Goal: Task Accomplishment & Management: Use online tool/utility

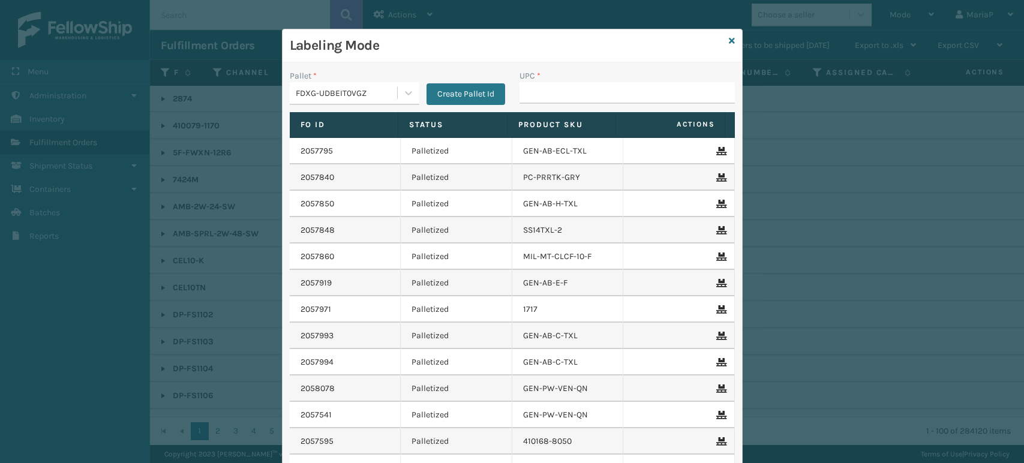
click at [522, 89] on input "UPC *" at bounding box center [627, 93] width 215 height 22
click at [538, 98] on input "UPC *" at bounding box center [627, 93] width 215 height 22
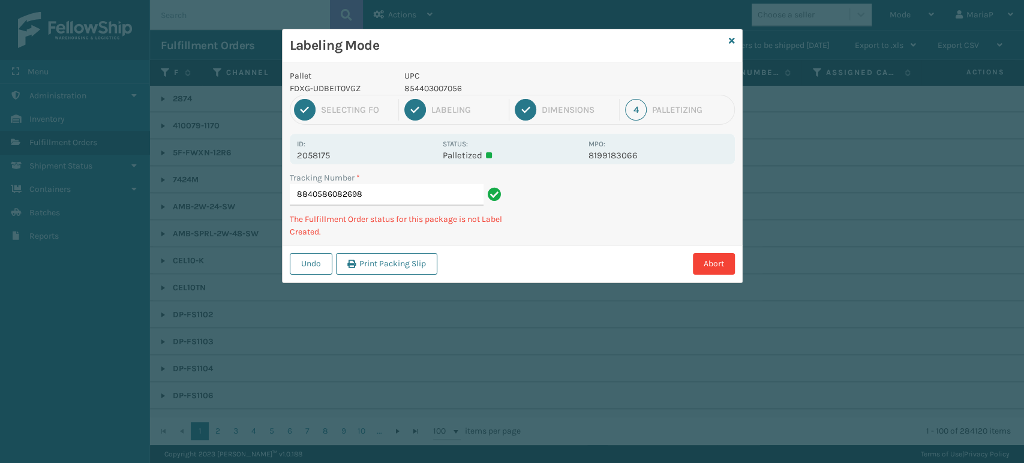
type input "8840586082698"
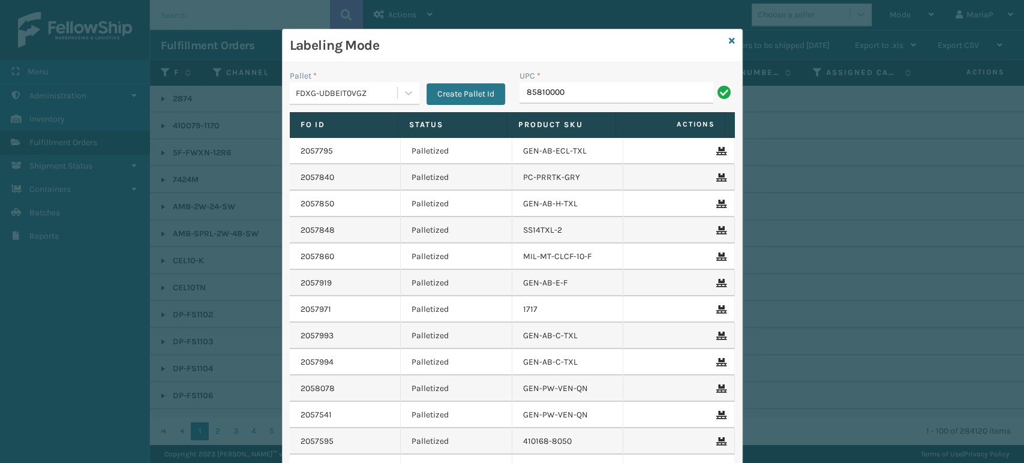
click at [601, 80] on div "UPC *" at bounding box center [627, 76] width 215 height 13
click at [586, 75] on div "UPC *" at bounding box center [627, 76] width 215 height 13
click at [580, 88] on input "85810000" at bounding box center [617, 93] width 194 height 22
type input "858100007098"
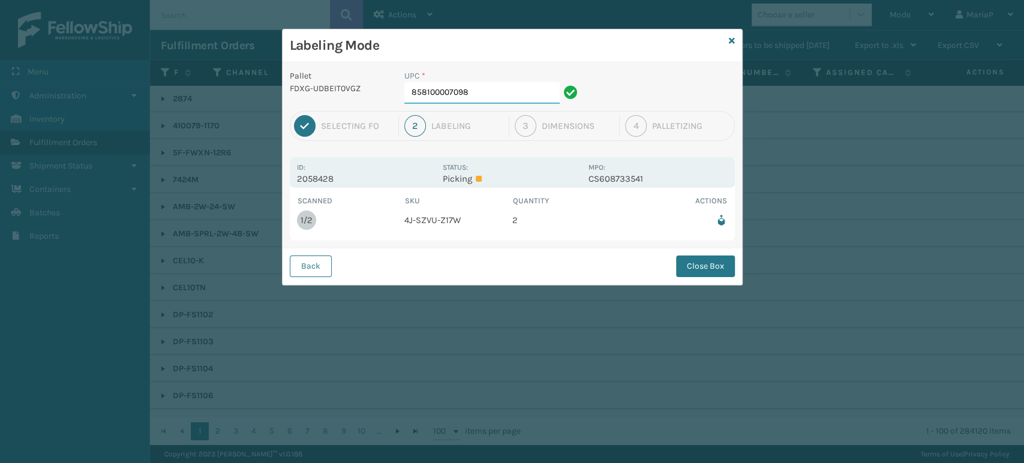
click at [534, 93] on input "858100007098" at bounding box center [482, 93] width 155 height 22
click at [720, 275] on button "Close Box" at bounding box center [705, 267] width 59 height 22
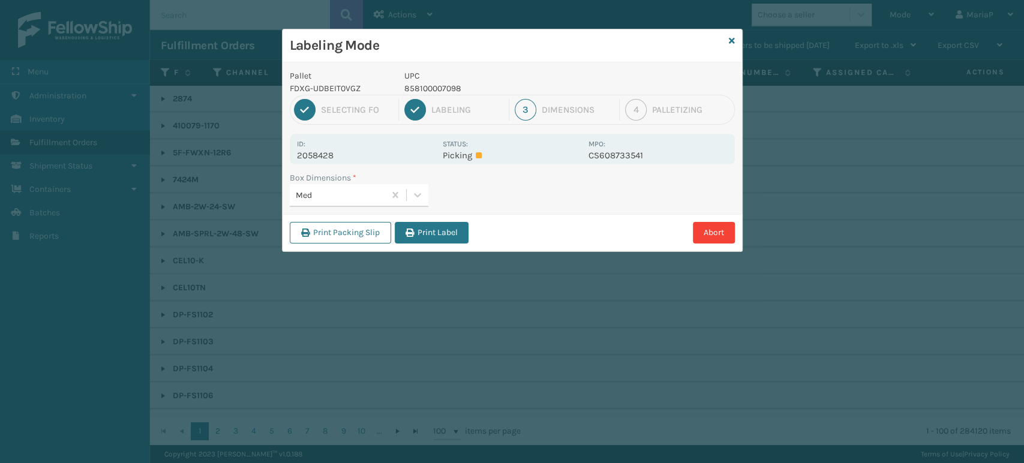
click at [406, 237] on button "Print Label" at bounding box center [432, 233] width 74 height 22
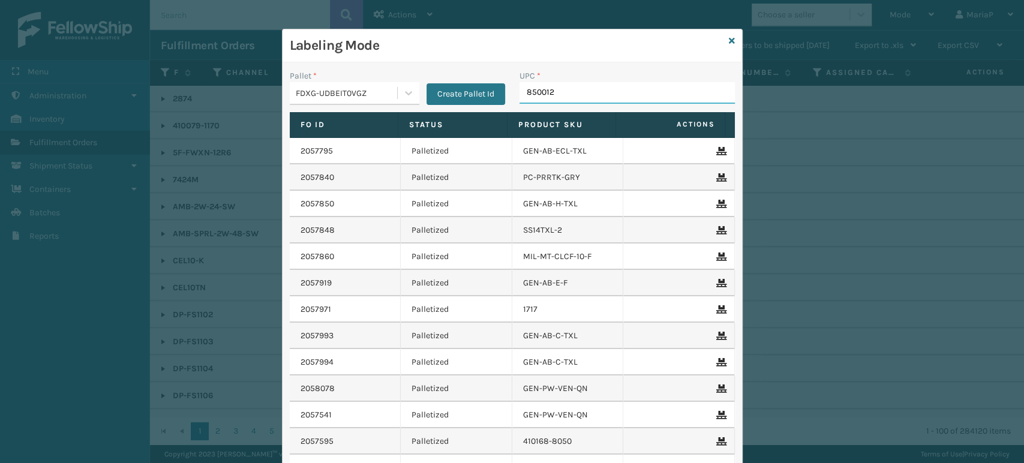
type input "8500124"
type input "853799005"
type input "858100007623"
type input "8500124866"
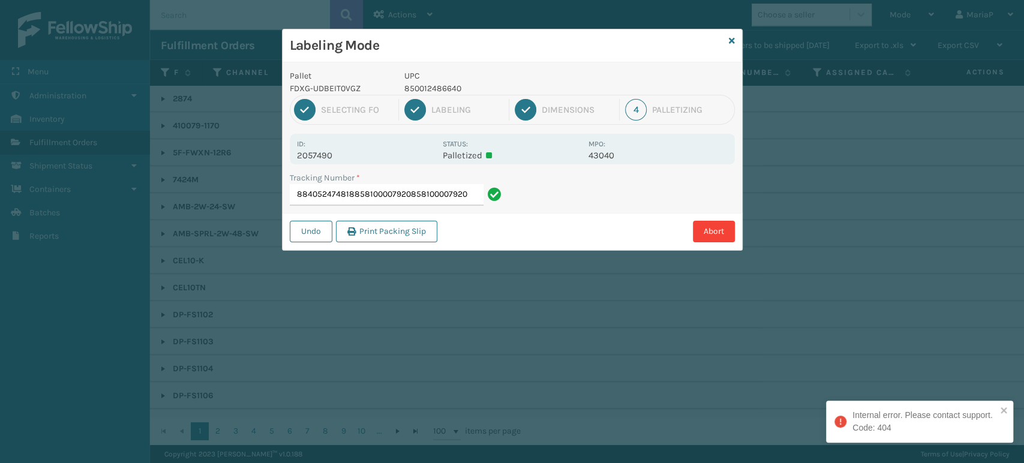
type input "884052474818858100007920858100007920"
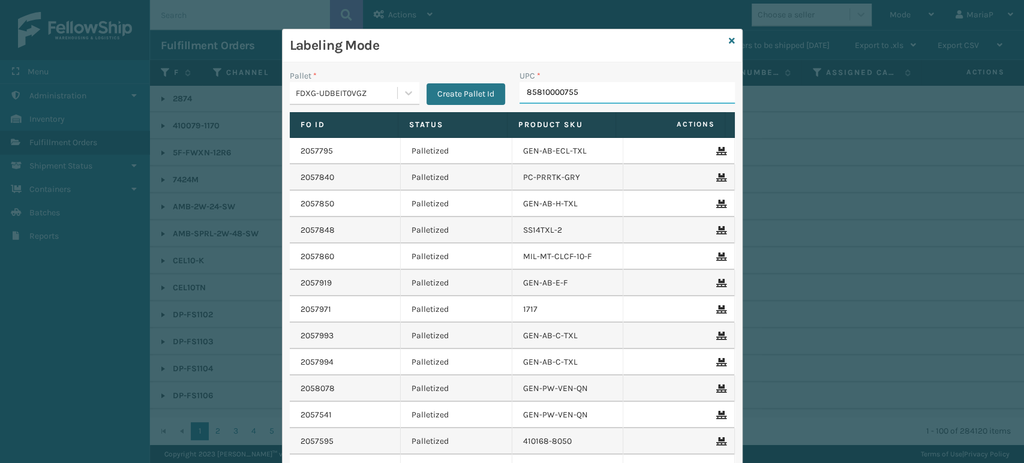
type input "858100007555"
type input "850012486589"
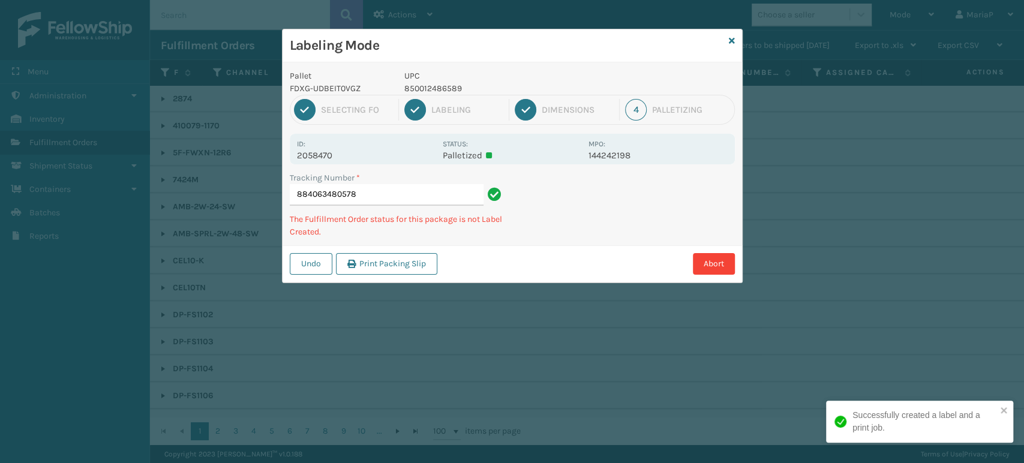
click at [423, 84] on p "850012486589" at bounding box center [493, 88] width 177 height 13
copy p "850012486589"
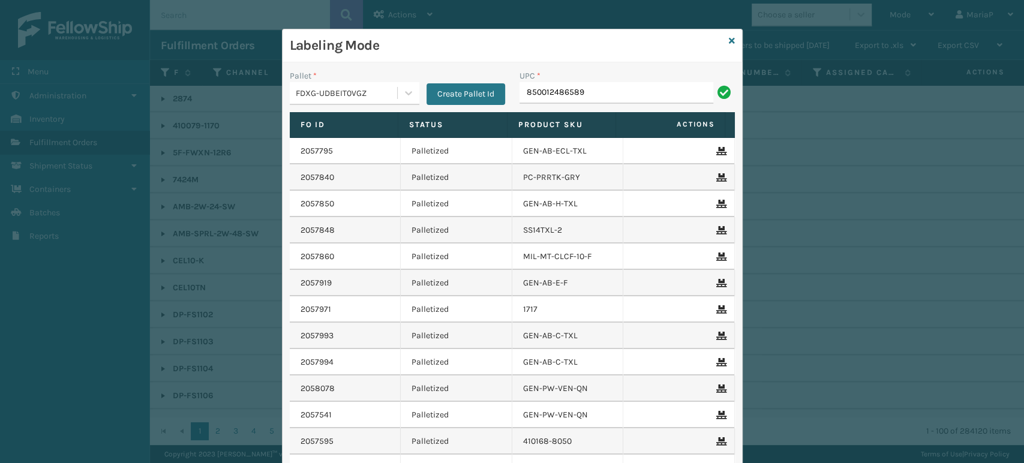
type input "850012486589"
type input "850040667639"
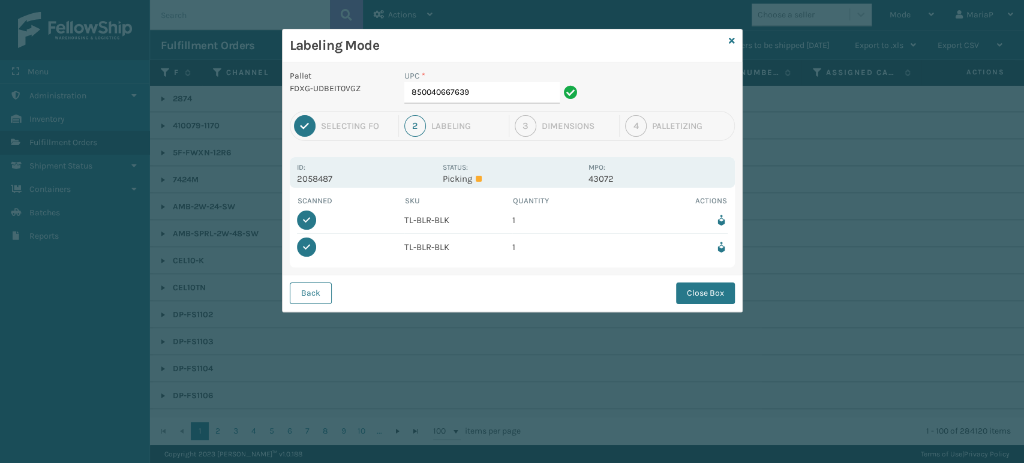
click at [700, 305] on div "Back Close Box" at bounding box center [513, 293] width 460 height 37
click at [699, 287] on button "Close Box" at bounding box center [705, 294] width 59 height 22
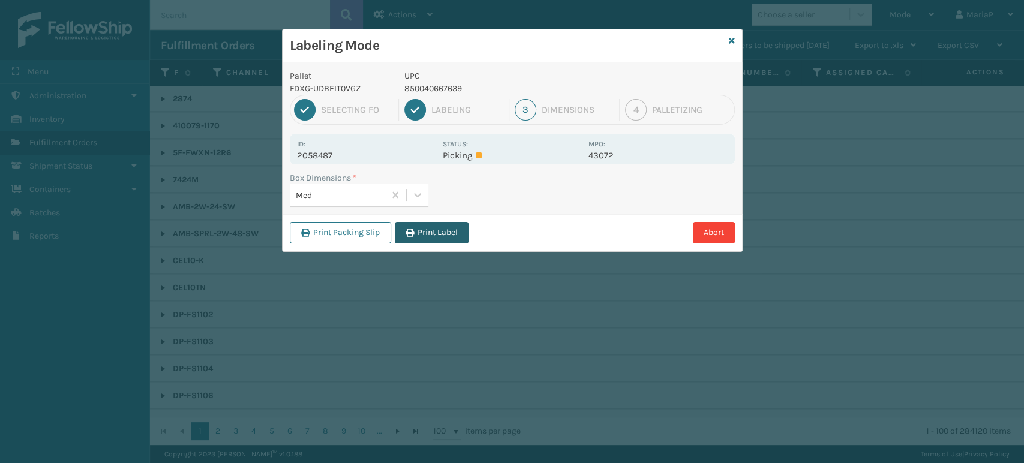
click at [435, 233] on button "Print Label" at bounding box center [432, 233] width 74 height 22
